Goal: Task Accomplishment & Management: Manage account settings

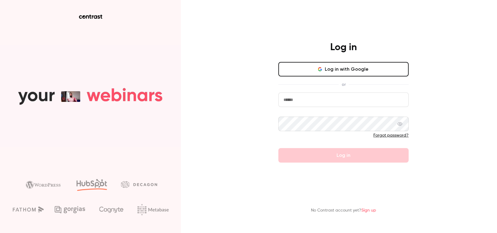
type input "**********"
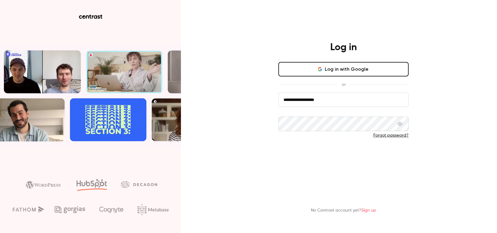
click at [377, 157] on button "Log in" at bounding box center [343, 155] width 130 height 14
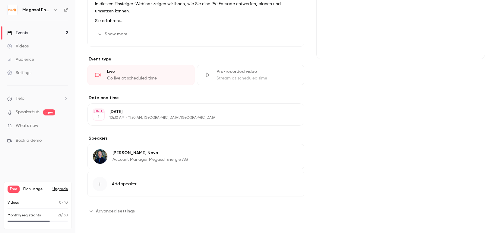
scroll to position [98, 0]
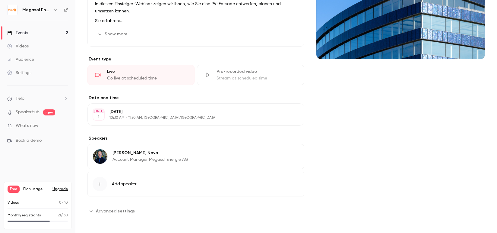
click at [35, 32] on link "Events 2" at bounding box center [37, 32] width 75 height 13
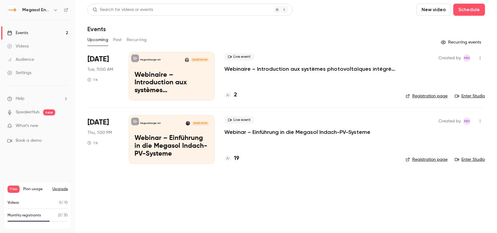
click at [164, 138] on p "Webinar – Einführung in die Megasol Indach-PV-Systeme" at bounding box center [172, 145] width 74 height 23
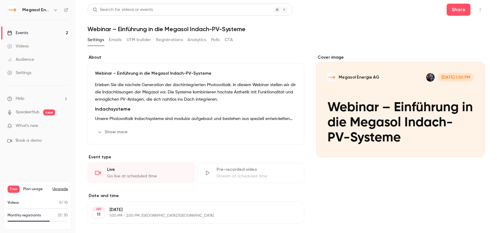
click at [158, 124] on div "Webinar – Einführung in die Megasol Indach-PV-Systeme Erleben Sie die nächste G…" at bounding box center [195, 103] width 217 height 81
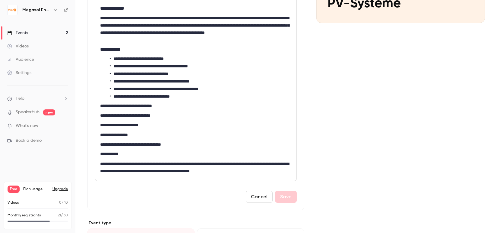
scroll to position [145, 0]
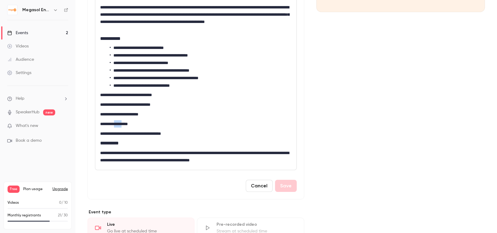
drag, startPoint x: 125, startPoint y: 122, endPoint x: 116, endPoint y: 123, distance: 8.8
click at [116, 123] on p "**********" at bounding box center [195, 123] width 190 height 7
click at [288, 186] on button "Save" at bounding box center [286, 185] width 22 height 12
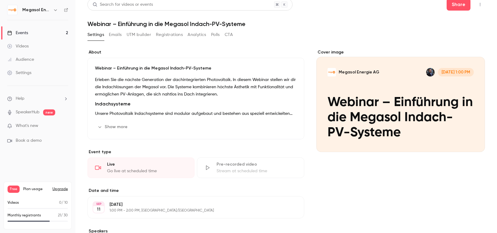
scroll to position [0, 0]
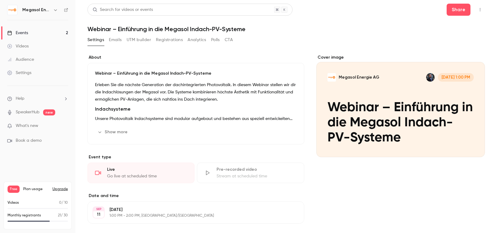
click at [49, 32] on link "Events 2" at bounding box center [37, 32] width 75 height 13
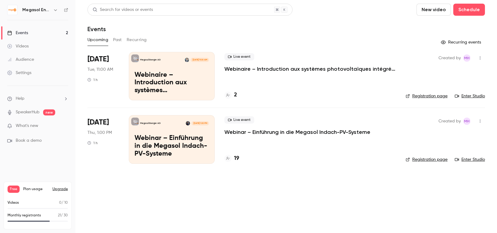
click at [187, 78] on p "Webinaire – Introduction aux systèmes photovoltaïques intégrés en toiture Megas…" at bounding box center [172, 82] width 74 height 23
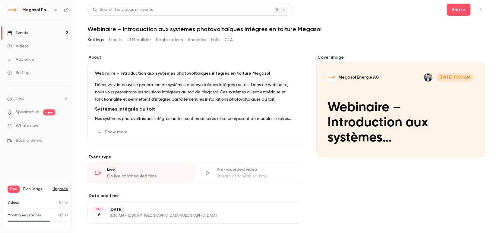
click at [106, 128] on button "Show more" at bounding box center [113, 132] width 36 height 10
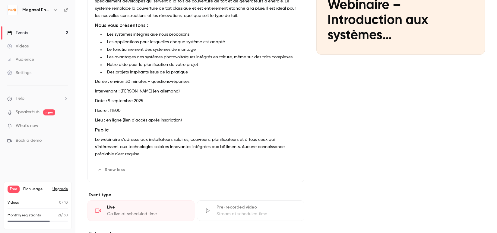
scroll to position [169, 0]
